Goal: Information Seeking & Learning: Learn about a topic

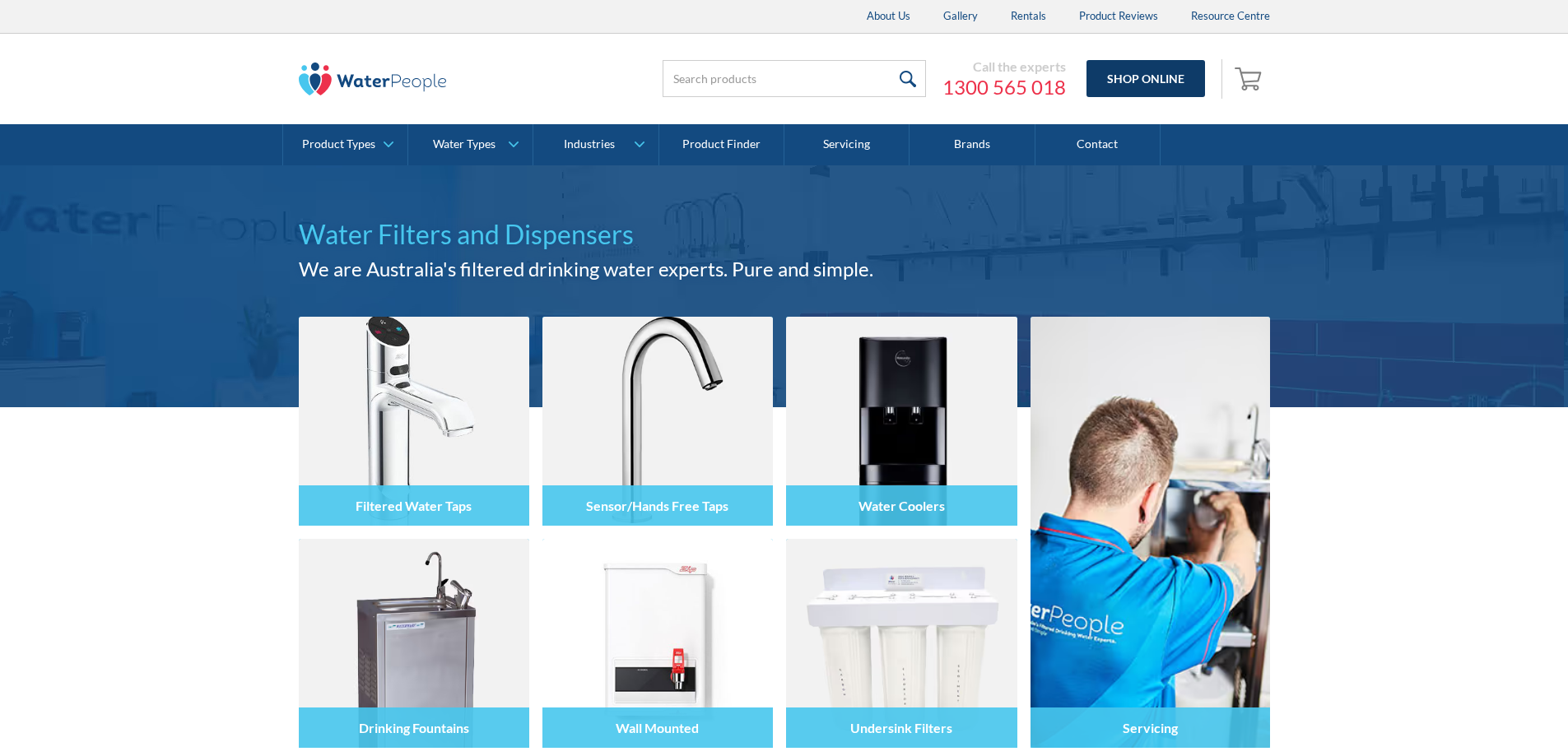
click at [1148, 84] on link "Shop Online" at bounding box center [1146, 78] width 119 height 37
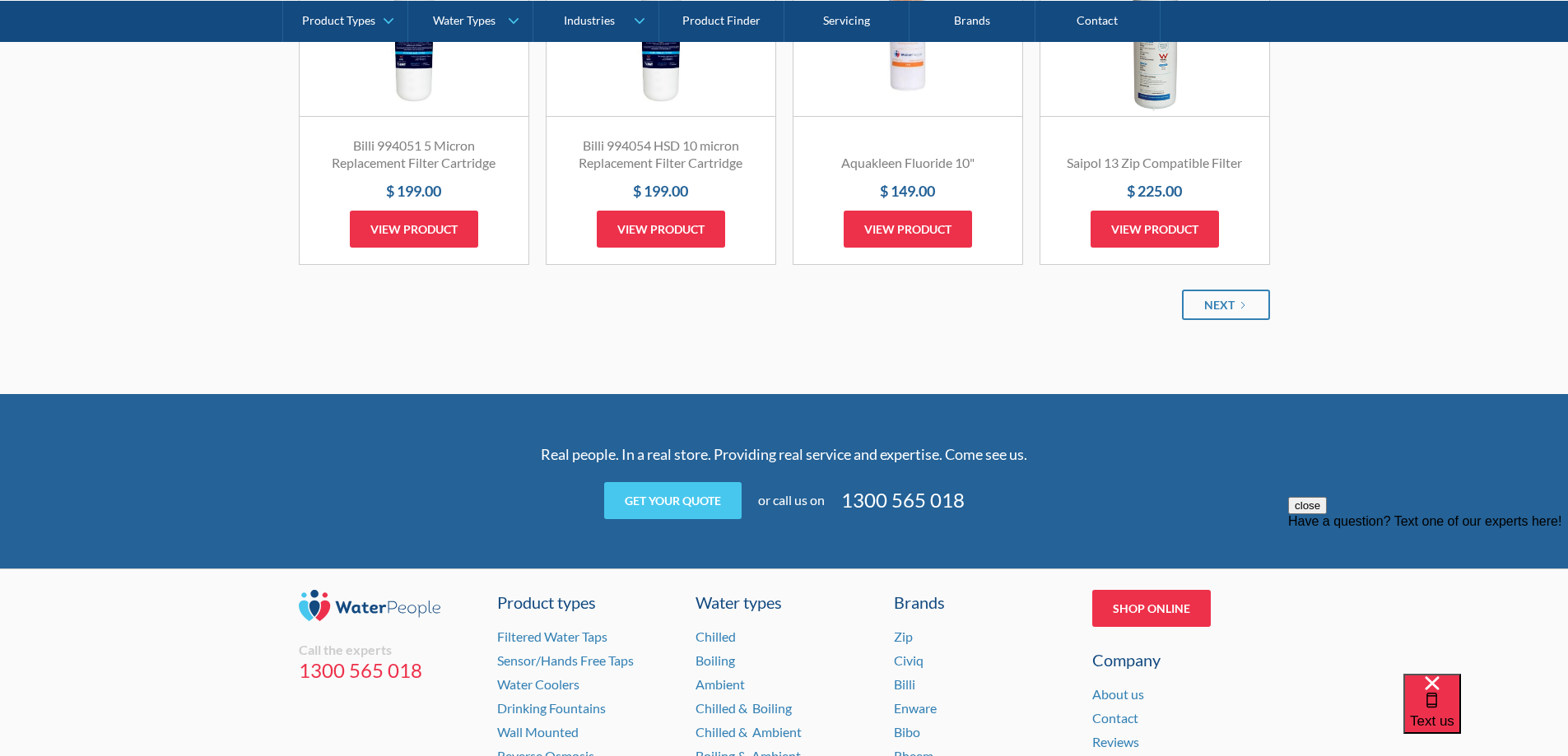
scroll to position [2351, 0]
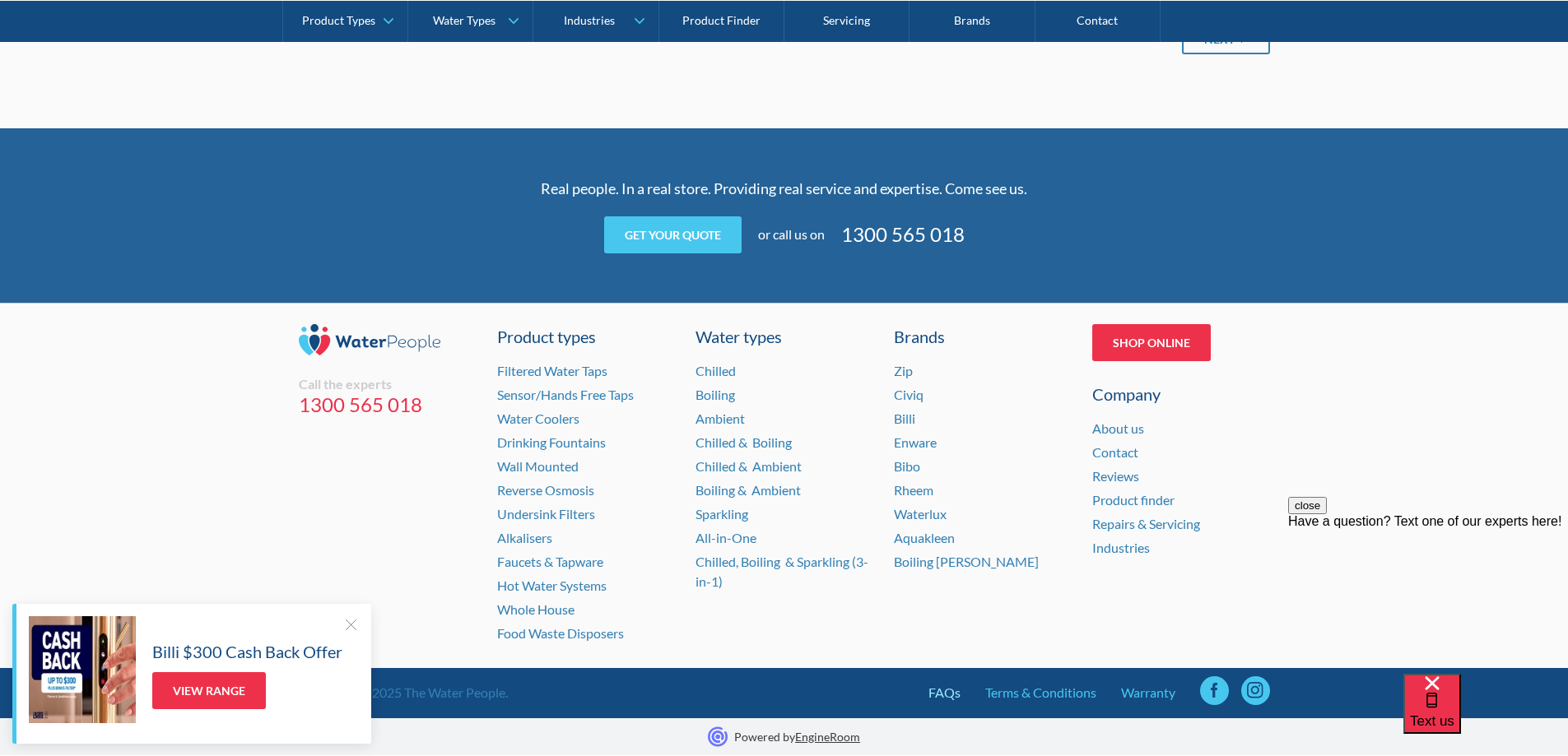
click at [943, 696] on link "FAQs" at bounding box center [944, 692] width 32 height 19
